Goal: Task Accomplishment & Management: Use online tool/utility

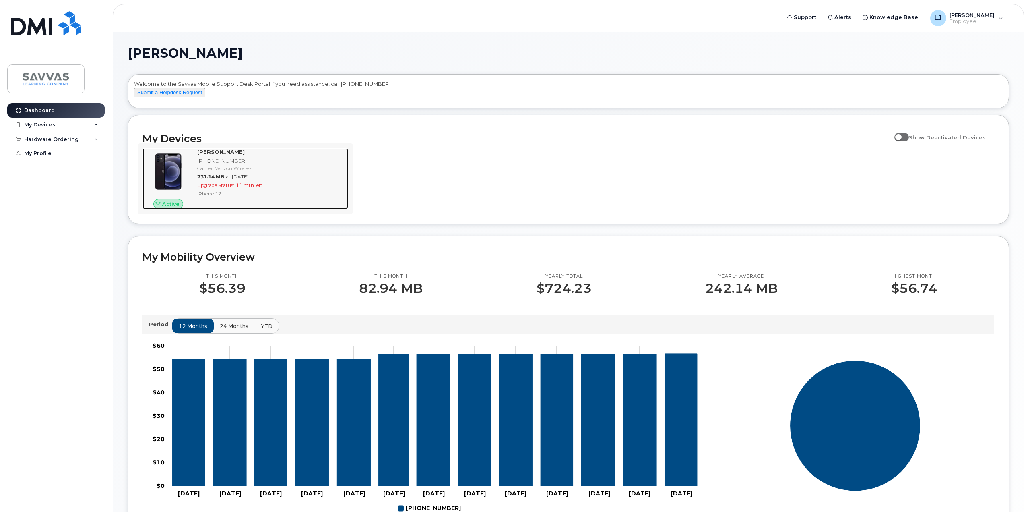
click at [297, 188] on div "Upgrade Status: 11 mth left" at bounding box center [271, 185] width 148 height 7
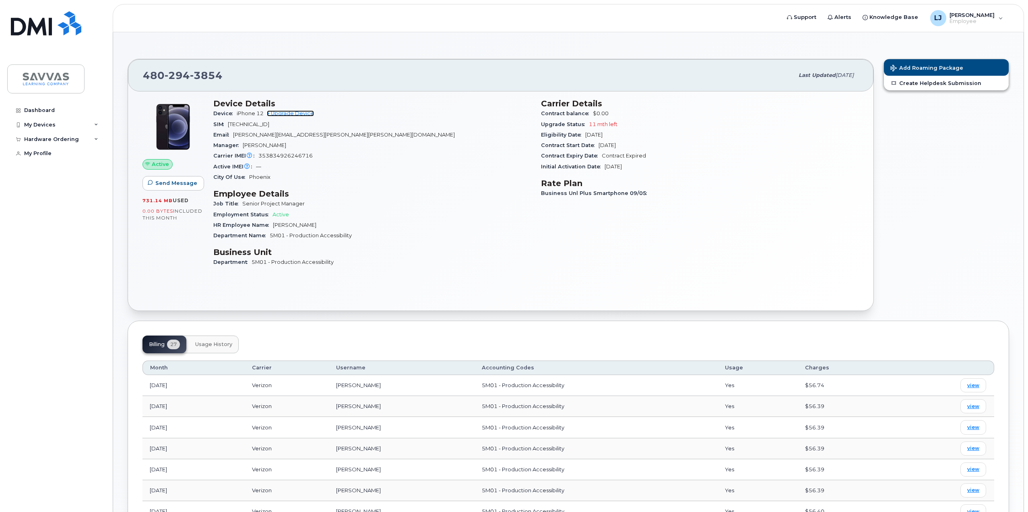
click at [297, 114] on link "+ Upgrade Device" at bounding box center [290, 113] width 47 height 6
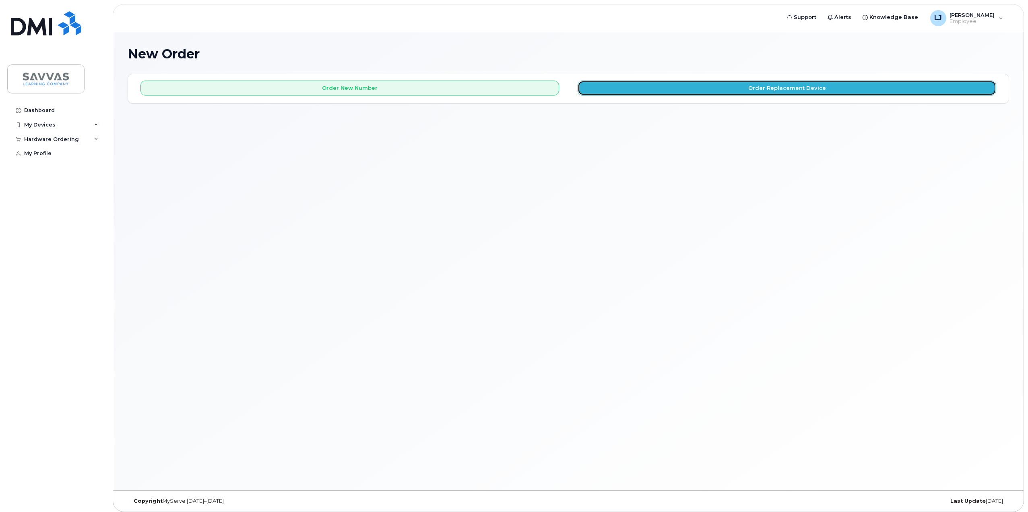
click at [618, 92] on button "Order Replacement Device" at bounding box center [787, 88] width 419 height 15
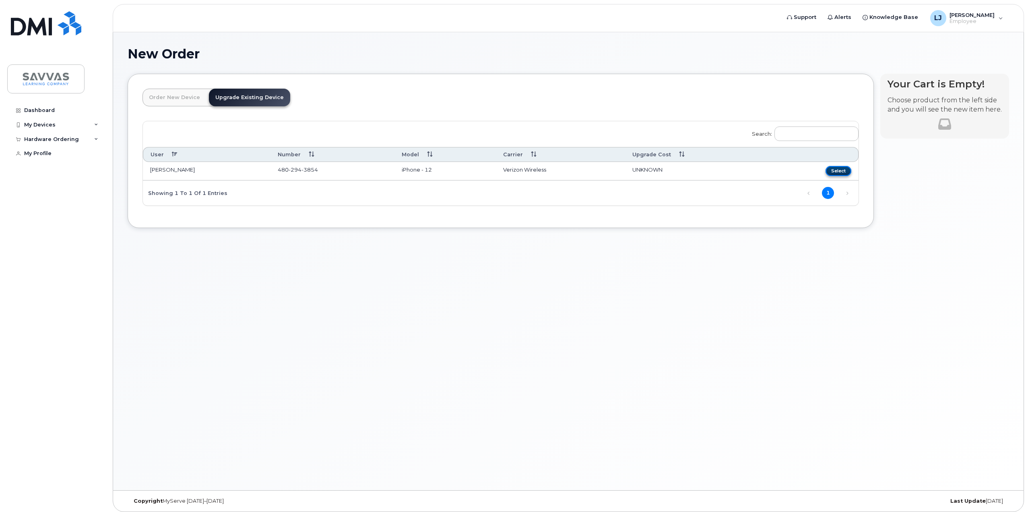
click at [835, 169] on button "Select" at bounding box center [839, 171] width 26 height 10
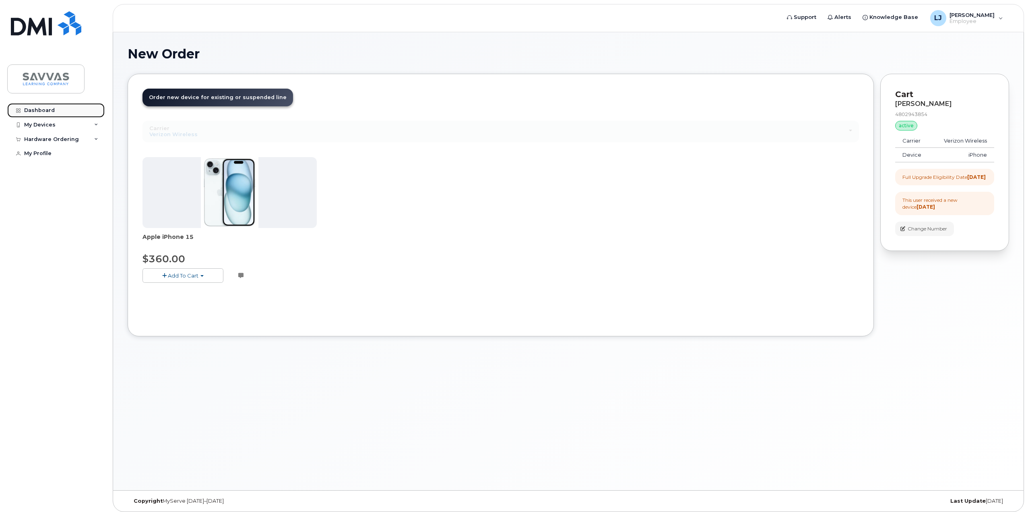
click at [42, 108] on div "Dashboard" at bounding box center [39, 110] width 31 height 6
click at [94, 140] on div "Hardware Ordering" at bounding box center [55, 139] width 97 height 14
click at [98, 125] on icon at bounding box center [96, 125] width 4 height 4
click at [75, 157] on div "[PHONE_NUMBER]" at bounding box center [73, 154] width 49 height 7
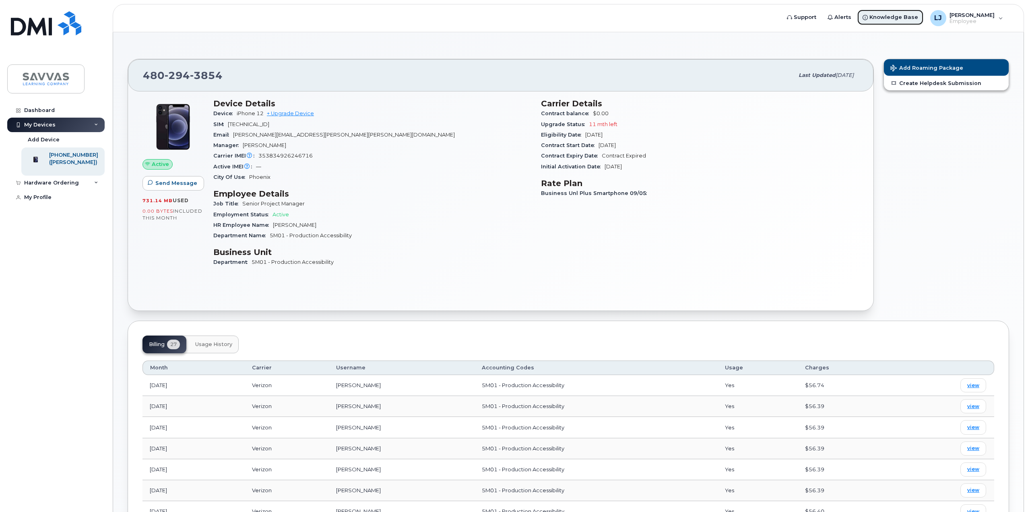
click at [917, 19] on span "Knowledge Base" at bounding box center [893, 17] width 49 height 8
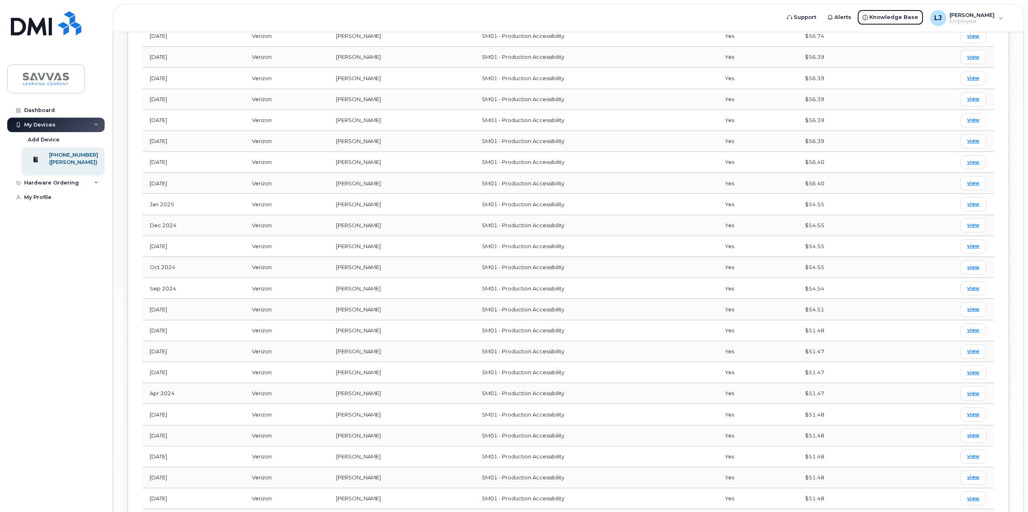
scroll to position [190, 0]
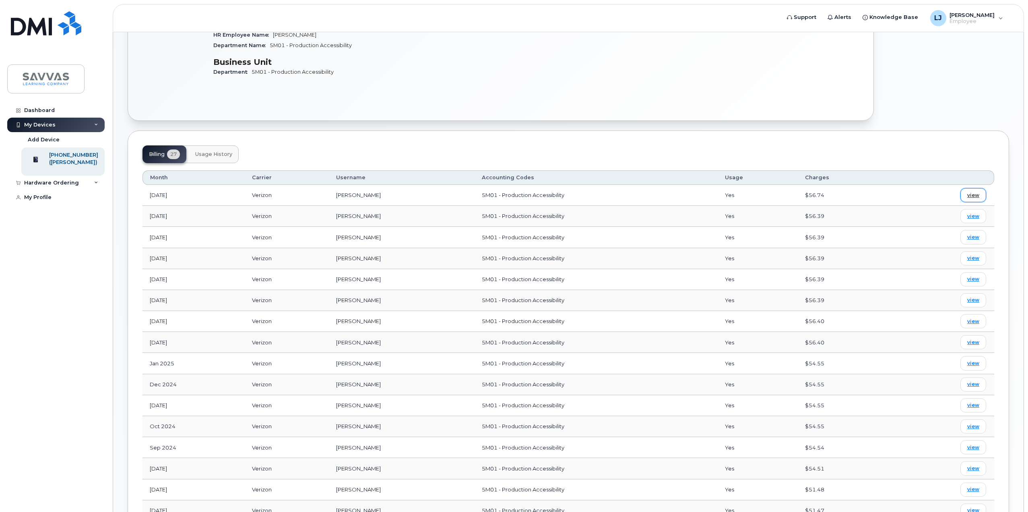
click at [972, 195] on span "view" at bounding box center [973, 195] width 12 height 7
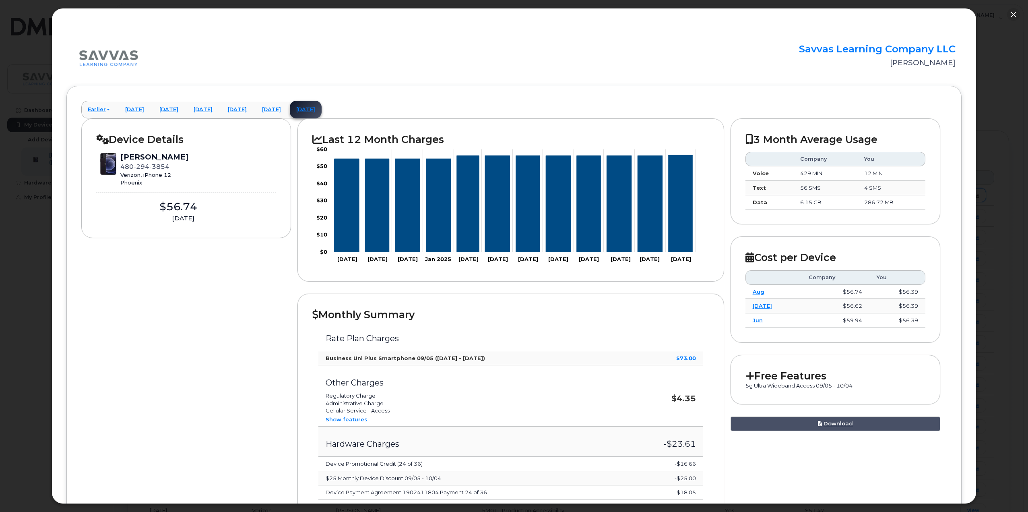
scroll to position [0, 0]
click at [1011, 14] on button "button" at bounding box center [1013, 14] width 13 height 13
